Goal: Information Seeking & Learning: Compare options

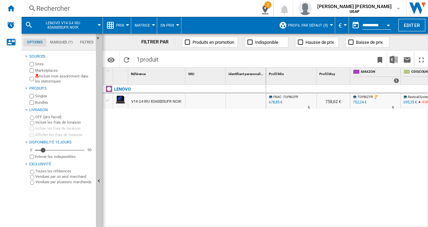
scroll to position [0, 225]
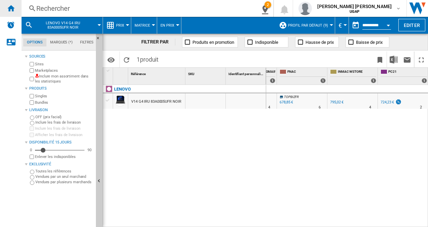
click at [8, 9] on ng-md-icon "Accueil" at bounding box center [11, 8] width 8 height 8
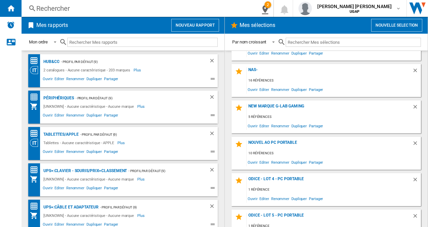
scroll to position [539, 0]
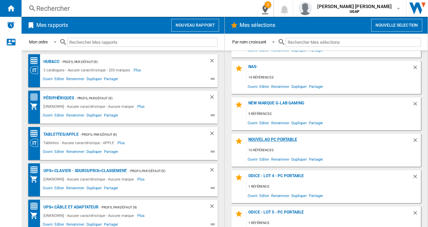
click at [283, 139] on div "NOUVEL AO PC portable" at bounding box center [330, 141] width 166 height 9
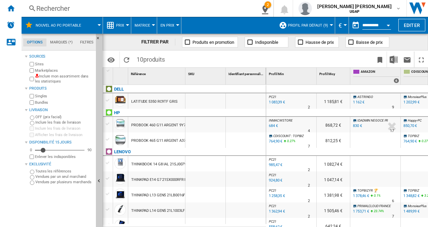
click at [161, 163] on div "THINKBOOK 14 G8 IAL 21SJ007YFR SABLE" at bounding box center [166, 164] width 71 height 15
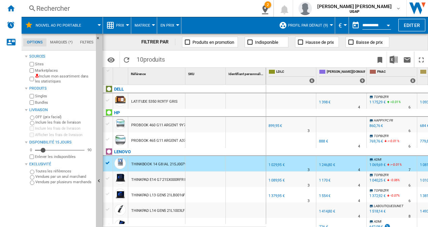
click at [158, 179] on div "THINKPAD E14 G7 21SX000RFR NOIR" at bounding box center [162, 179] width 62 height 15
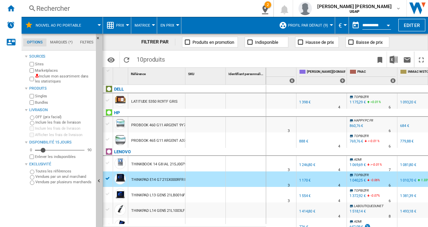
scroll to position [0, 216]
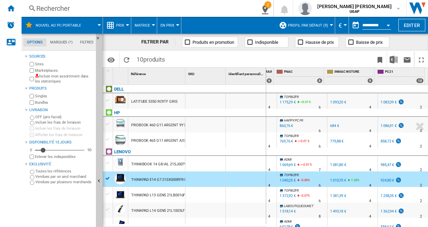
click at [333, 180] on div "1 010,70 €" at bounding box center [338, 180] width 16 height 4
click at [55, 7] on div "Rechercher" at bounding box center [136, 8] width 201 height 9
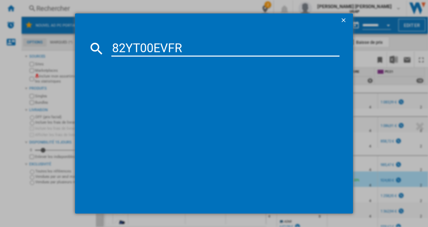
type input "82YT00EVFR"
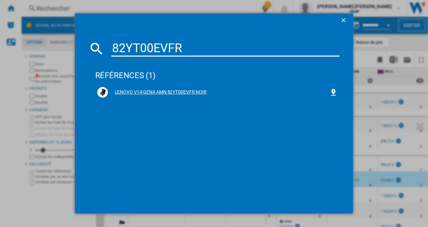
click at [194, 92] on div "LENOVO V14 GEN4 AMN 82YT00EVFR NOIR" at bounding box center [219, 92] width 222 height 7
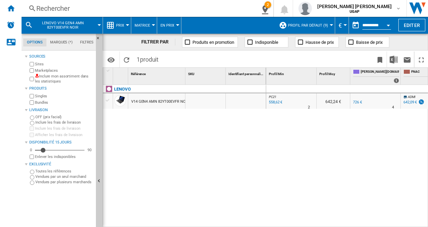
click at [108, 100] on div at bounding box center [107, 100] width 7 height 6
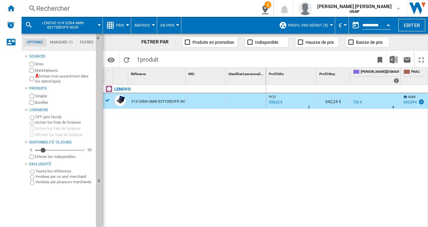
drag, startPoint x: 144, startPoint y: 102, endPoint x: 111, endPoint y: 104, distance: 33.1
click at [113, 105] on div at bounding box center [214, 113] width 428 height 227
click at [108, 99] on div "LENOVO" at bounding box center [185, 92] width 163 height 15
click at [107, 99] on div "LENOVO" at bounding box center [185, 92] width 163 height 15
click at [268, 8] on ng-md-icon "2\a références épinglée" at bounding box center [264, 8] width 8 height 8
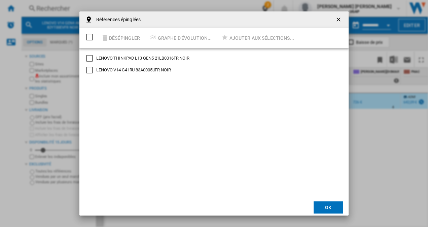
drag, startPoint x: 119, startPoint y: 72, endPoint x: 112, endPoint y: 68, distance: 8.0
click at [118, 72] on div "LENOVO V14 G4 IRU 83A0005UFR NOIR" at bounding box center [133, 70] width 75 height 6
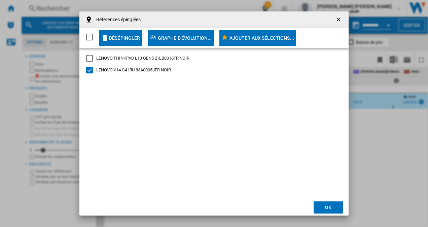
click at [104, 59] on div "LENOVO THINKPAD L13 GEN5 21LB0016FR NOIR" at bounding box center [142, 58] width 93 height 6
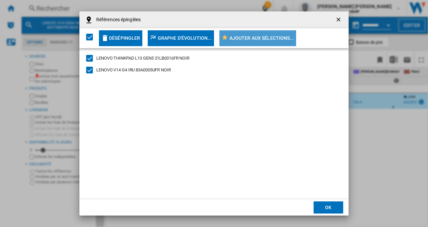
click at [255, 40] on div "Ajouter aux sélections..." at bounding box center [262, 38] width 65 height 12
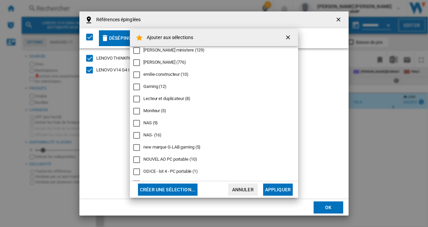
scroll to position [101, 0]
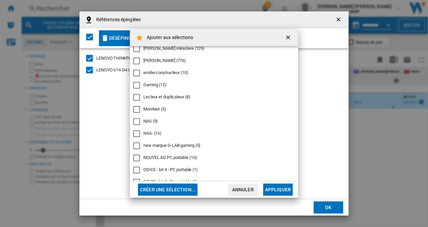
click at [186, 157] on div "NOUVEL AO PC portable (10)" at bounding box center [170, 158] width 54 height 6
click at [283, 188] on button "Appliquer" at bounding box center [278, 189] width 30 height 12
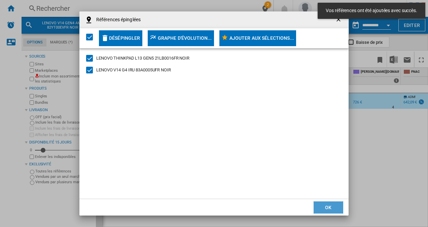
click at [329, 205] on button "OK" at bounding box center [329, 207] width 30 height 12
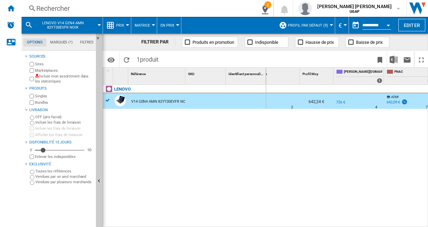
scroll to position [0, 44]
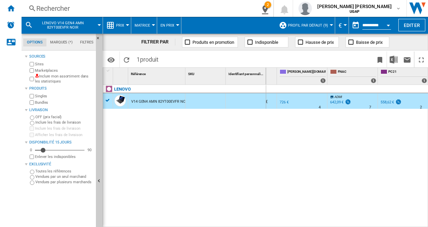
click at [339, 101] on div "642,09 €" at bounding box center [336, 102] width 13 height 4
click at [12, 5] on ng-md-icon "Accueil" at bounding box center [11, 8] width 8 height 8
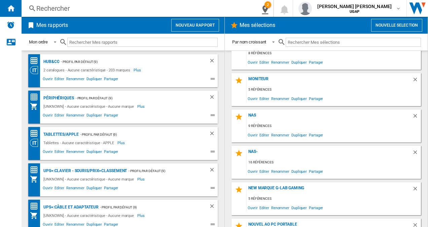
scroll to position [471, 0]
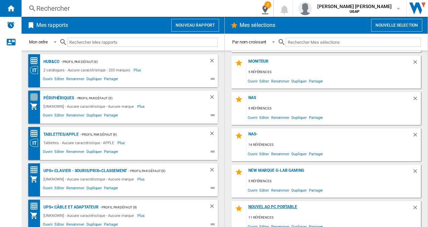
click at [272, 208] on div "NOUVEL AO PC portable" at bounding box center [330, 208] width 166 height 9
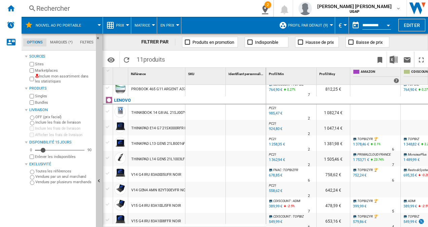
scroll to position [52, 0]
click at [49, 9] on div "Rechercher" at bounding box center [136, 8] width 201 height 9
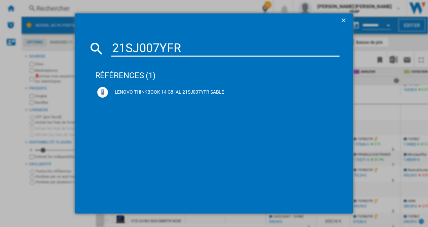
type input "21SJ007YFR"
click at [336, 91] on ng-md-icon at bounding box center [334, 92] width 8 height 8
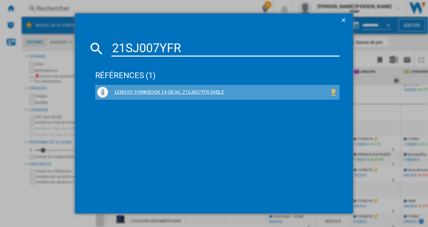
click at [207, 92] on div "LENOVO THINKBOOK 14 G8 IAL 21SJ007YFR SABLE" at bounding box center [219, 92] width 222 height 7
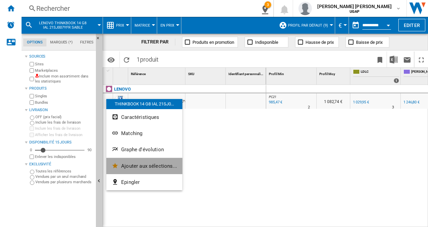
click at [151, 165] on span "Ajouter aux sélections..." at bounding box center [149, 166] width 56 height 6
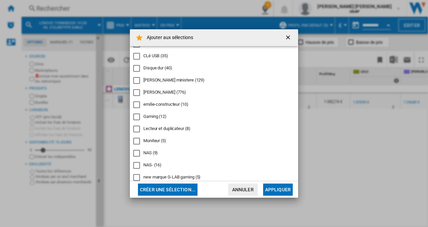
scroll to position [101, 0]
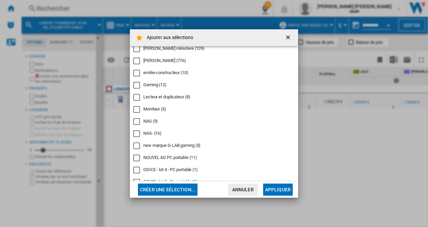
click at [184, 158] on div "NOUVEL AO PC portable (11)" at bounding box center [170, 158] width 54 height 6
click at [280, 192] on button "Appliquer" at bounding box center [278, 189] width 30 height 12
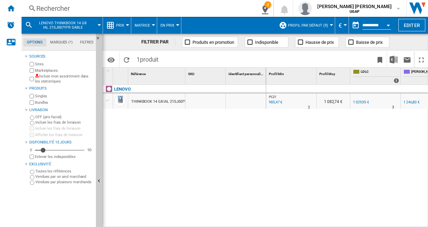
click at [363, 101] on div "1 029,95 €" at bounding box center [361, 102] width 16 height 4
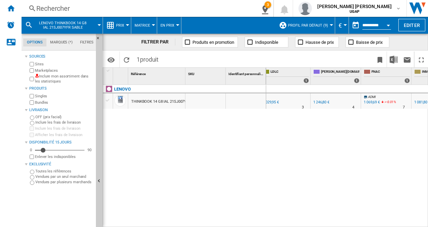
scroll to position [0, 89]
drag, startPoint x: 332, startPoint y: 224, endPoint x: 364, endPoint y: 224, distance: 32.0
click at [364, 224] on div "PC21 : PC21 -1.0 % 985,47 € % N/A 2 PC21 : PC21 1 082,74 € FR LDLC -1.0 % 1 029…" at bounding box center [347, 156] width 162 height 143
click at [420, 100] on div "1 081,80 €" at bounding box center [423, 102] width 17 height 7
click at [74, 6] on div "Rechercher" at bounding box center [136, 8] width 201 height 9
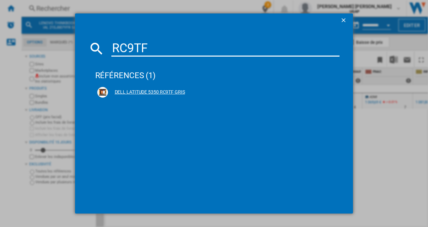
type input "RC9TF"
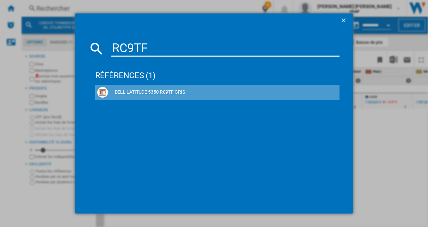
click at [331, 92] on ng-md-icon at bounding box center [334, 92] width 8 height 8
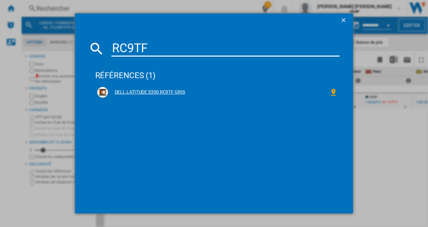
click at [160, 91] on div "DELL LATITUDE 5350 RC9TF GRIS" at bounding box center [219, 92] width 222 height 7
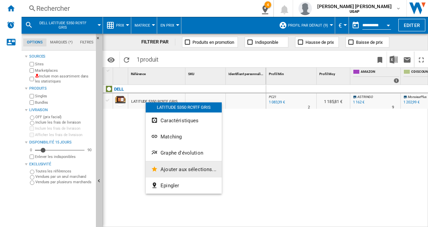
click at [186, 170] on span "Ajouter aux sélections..." at bounding box center [189, 169] width 56 height 6
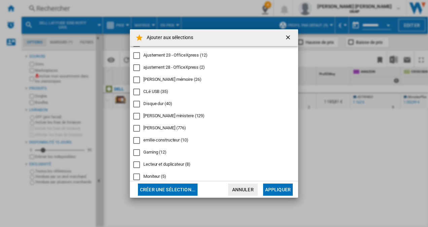
scroll to position [101, 0]
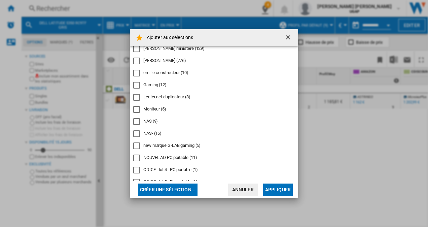
click at [183, 157] on div "NOUVEL AO PC portable (11)" at bounding box center [170, 158] width 54 height 6
click at [287, 188] on button "Appliquer" at bounding box center [278, 189] width 30 height 12
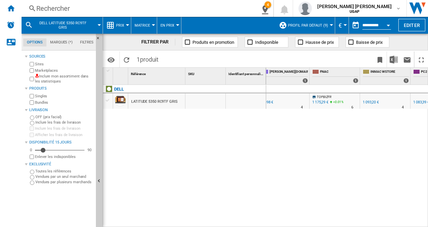
scroll to position [0, 225]
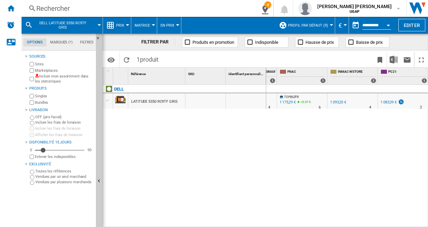
click at [338, 100] on div "1 093,20 €" at bounding box center [337, 102] width 17 height 7
click at [5, 4] on div "Accueil" at bounding box center [11, 8] width 22 height 17
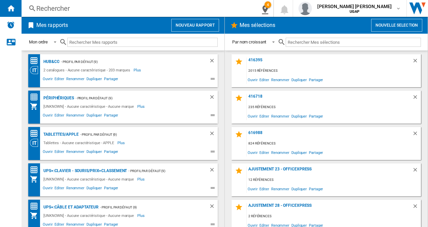
click at [63, 8] on div "Rechercher" at bounding box center [136, 8] width 201 height 9
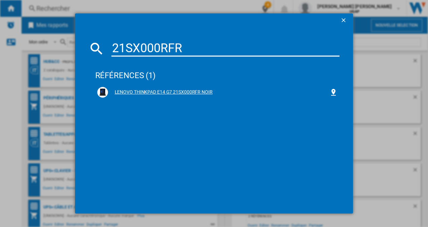
type input "21SX000RFR"
click at [195, 94] on div "LENOVO THINKPAD E14 G7 21SX000RFR NOIR" at bounding box center [219, 92] width 222 height 7
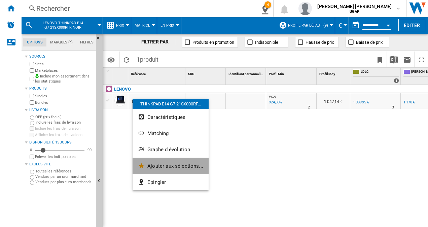
click at [175, 166] on span "Ajouter aux sélections..." at bounding box center [175, 166] width 56 height 6
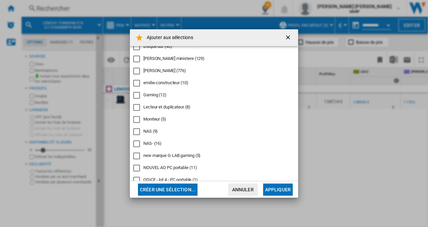
scroll to position [101, 0]
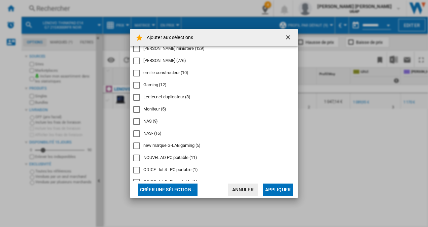
click at [172, 160] on div "NOUVEL AO PC portable (11)" at bounding box center [170, 158] width 54 height 6
click at [280, 190] on button "Appliquer" at bounding box center [278, 189] width 30 height 12
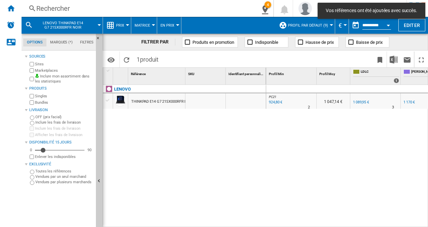
click at [108, 99] on div at bounding box center [107, 100] width 7 height 6
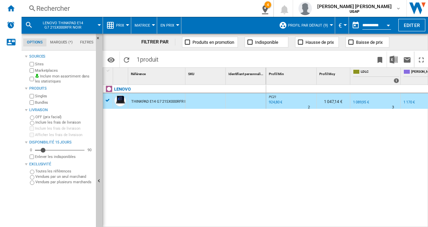
drag, startPoint x: 141, startPoint y: 98, endPoint x: 125, endPoint y: 127, distance: 33.6
click at [124, 133] on div at bounding box center [214, 113] width 428 height 227
click at [143, 101] on div "THINKPAD E14 G7 21SX000RFR NOIR" at bounding box center [162, 101] width 62 height 15
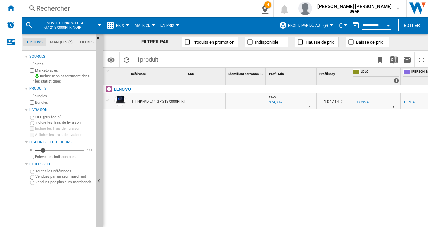
click at [107, 100] on div at bounding box center [107, 100] width 7 height 6
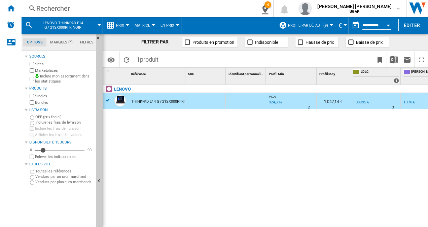
click at [362, 101] on div "1 089,95 €" at bounding box center [361, 102] width 16 height 4
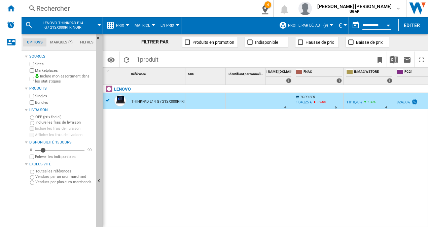
scroll to position [0, 174]
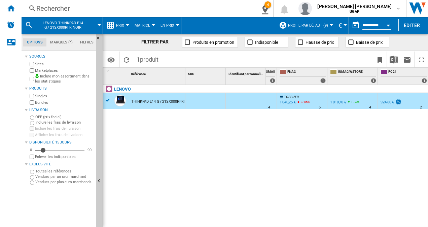
click at [390, 100] on div "924,80 €" at bounding box center [387, 102] width 13 height 4
click at [39, 6] on div "Rechercher" at bounding box center [136, 8] width 201 height 9
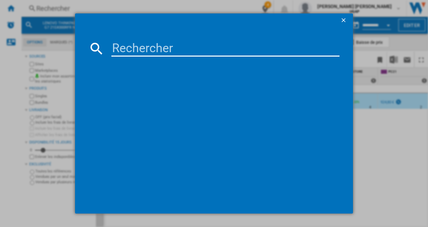
click at [168, 50] on input at bounding box center [225, 48] width 229 height 16
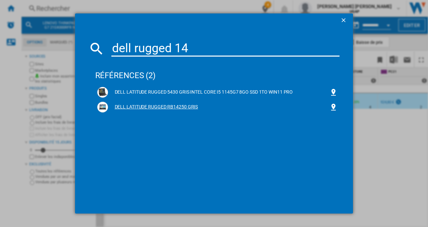
type input "dell rugged 14"
click at [194, 108] on div "DELL LATITUDE RUGGED RB14250 GRIS" at bounding box center [219, 107] width 222 height 7
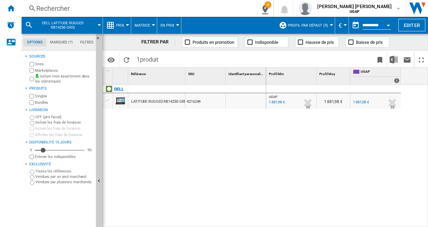
click at [86, 4] on div "Rechercher" at bounding box center [136, 8] width 201 height 9
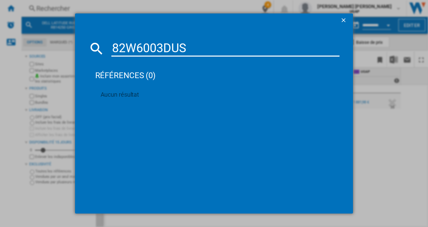
type input "82W6003DUS"
click at [345, 18] on ng-md-icon "getI18NText('BUTTONS.CLOSE_DIALOG')" at bounding box center [344, 21] width 8 height 8
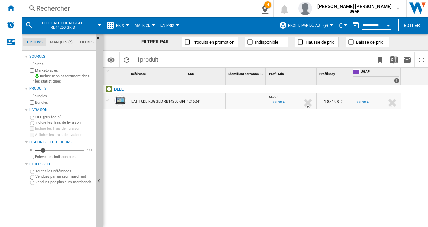
click at [40, 5] on div "Rechercher" at bounding box center [136, 8] width 201 height 9
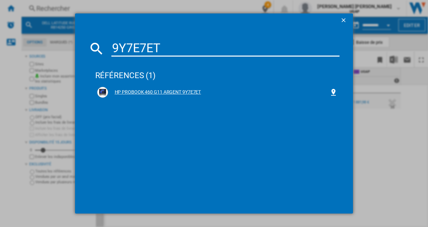
type input "9Y7E7ET"
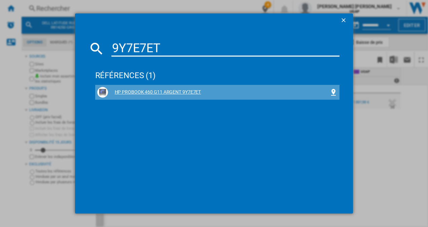
click at [195, 92] on div "HP PROBOOK 460 G11 ARGENT 9Y7E7ET" at bounding box center [219, 92] width 222 height 7
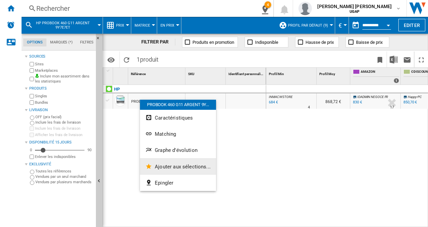
click at [184, 169] on span "Ajouter aux sélections..." at bounding box center [183, 167] width 56 height 6
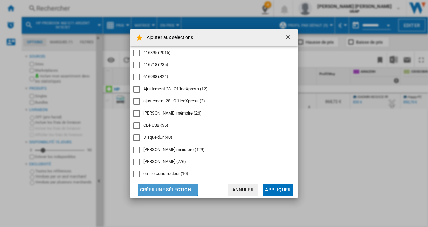
click at [175, 187] on button "Créer une sélection..." at bounding box center [168, 189] width 60 height 12
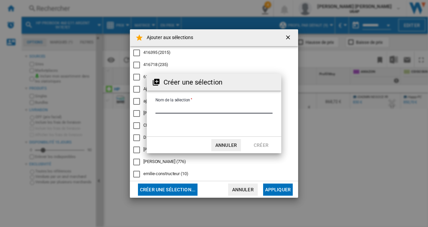
click at [226, 110] on input "Nom de la sélection" at bounding box center [214, 108] width 117 height 10
type input "*"
type input "**********"
click at [256, 137] on md-dialog-actions "Annuler Créer" at bounding box center [214, 144] width 135 height 17
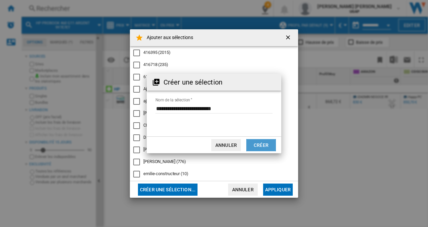
click at [257, 142] on button "Créer" at bounding box center [261, 145] width 30 height 12
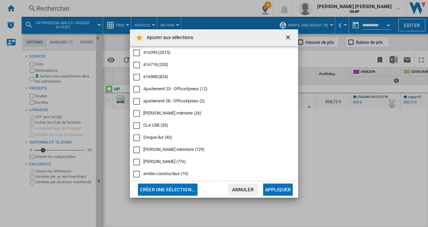
click at [274, 181] on md-dialog-actions "Créer une sélection... Annuler Appliquer" at bounding box center [214, 189] width 168 height 17
click at [275, 184] on button "Appliquer" at bounding box center [278, 189] width 30 height 12
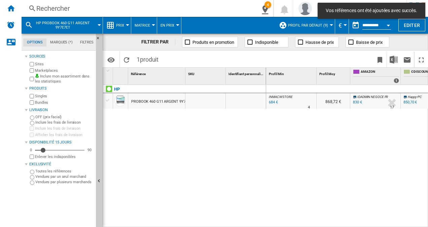
click at [108, 102] on div at bounding box center [107, 100] width 7 height 6
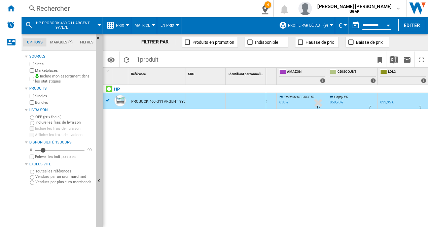
scroll to position [0, 83]
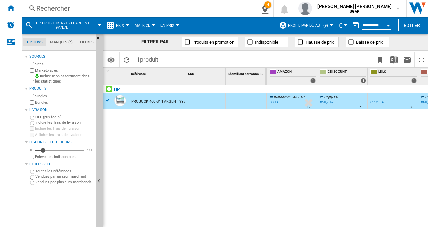
click at [374, 101] on div "899,95 €" at bounding box center [377, 102] width 13 height 4
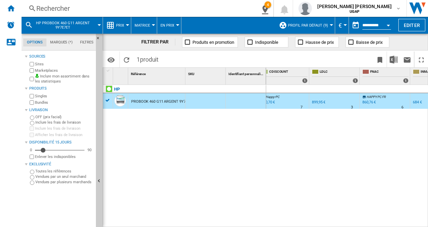
scroll to position [0, 225]
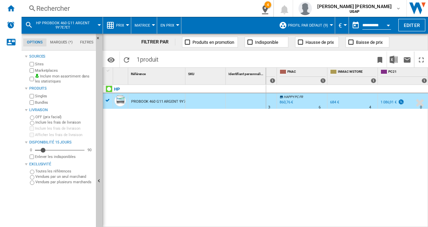
click at [341, 102] on div at bounding box center [340, 107] width 3 height 16
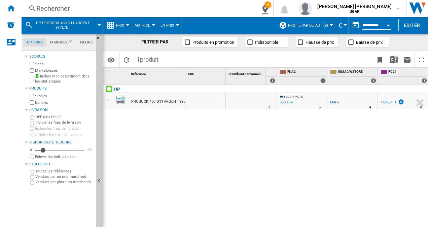
click at [336, 101] on div "684 €" at bounding box center [334, 102] width 9 height 4
click at [71, 6] on div "Rechercher" at bounding box center [136, 8] width 201 height 9
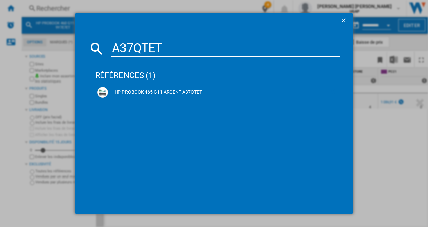
type input "A37QTET"
click at [332, 91] on ng-md-icon at bounding box center [334, 92] width 8 height 8
click at [175, 93] on div "HP PROBOOK 465 G11 ARGENT A37QTET" at bounding box center [219, 92] width 222 height 7
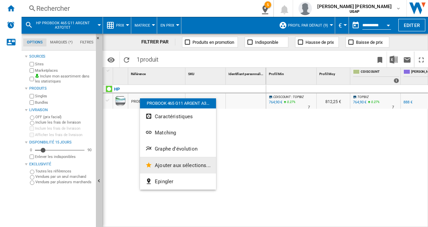
click at [185, 170] on button "Ajouter aux sélections..." at bounding box center [178, 165] width 76 height 16
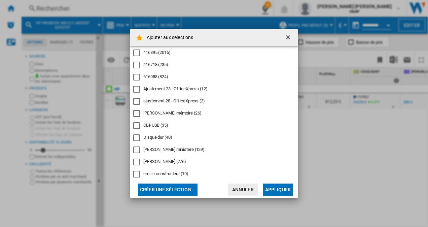
scroll to position [67, 0]
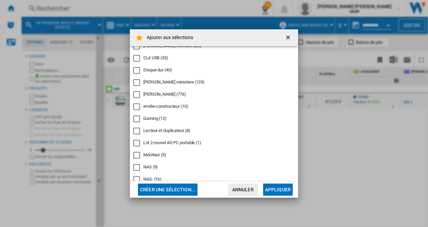
click at [194, 145] on div "Lot 2 nouvel AO PC portable (1)" at bounding box center [172, 143] width 58 height 6
click at [279, 187] on button "Appliquer" at bounding box center [278, 189] width 30 height 12
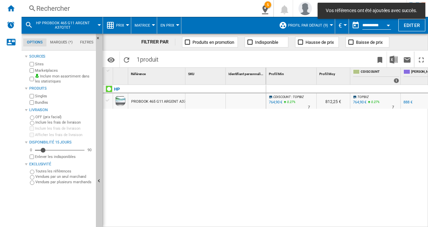
click at [108, 100] on div at bounding box center [107, 100] width 7 height 6
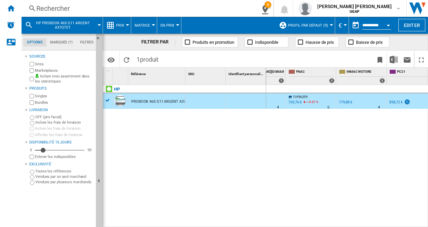
scroll to position [0, 174]
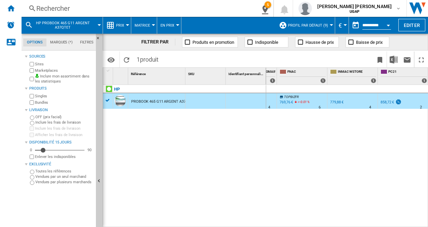
click at [386, 100] on div "858,72 €" at bounding box center [387, 102] width 13 height 4
